Goal: Navigation & Orientation: Find specific page/section

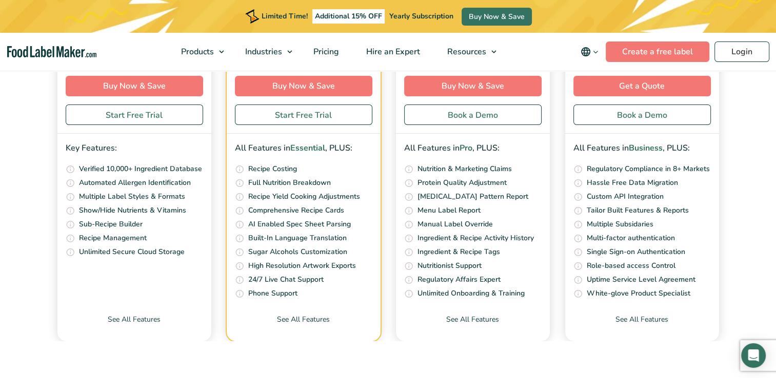
scroll to position [4299, 0]
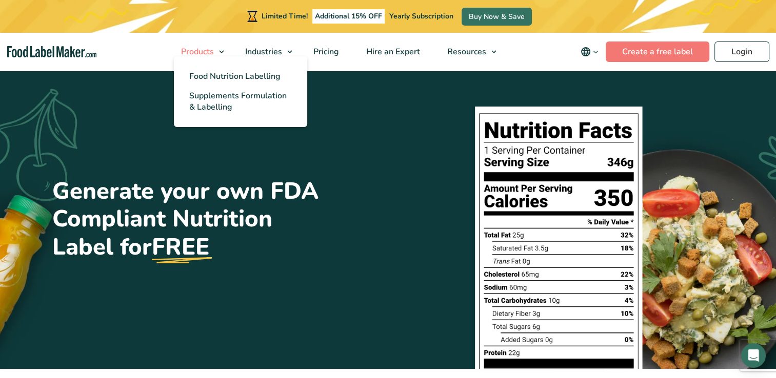
click at [201, 54] on span "Products" at bounding box center [196, 51] width 37 height 11
click at [226, 79] on span "Food Nutrition Labelling" at bounding box center [234, 76] width 91 height 11
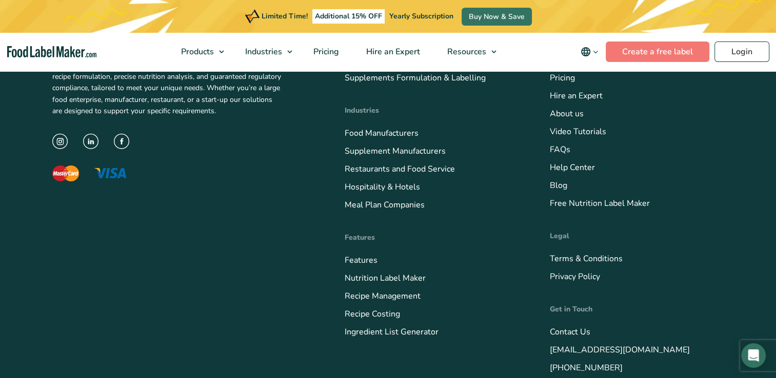
scroll to position [3629, 0]
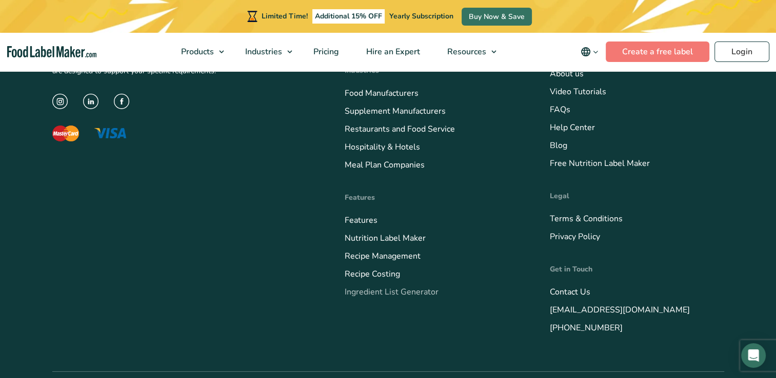
click at [394, 287] on link "Ingredient List Generator" at bounding box center [392, 292] width 94 height 11
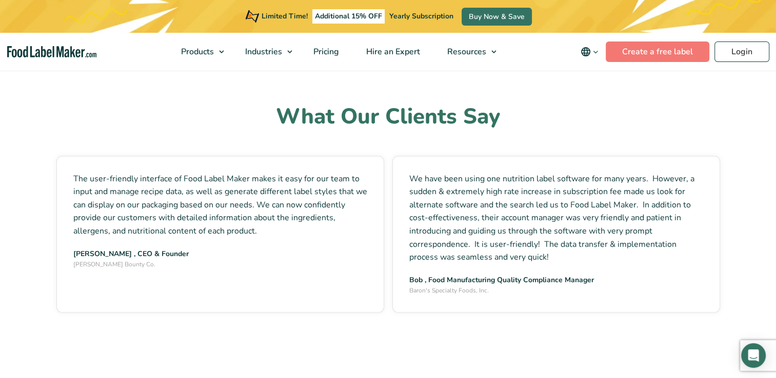
scroll to position [1807, 0]
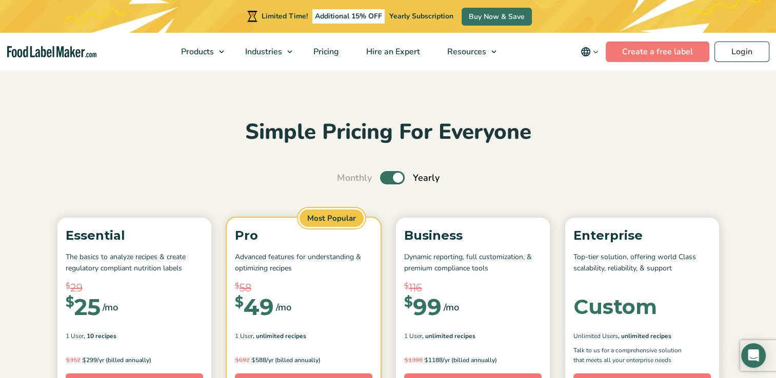
scroll to position [154, 0]
